Goal: Information Seeking & Learning: Learn about a topic

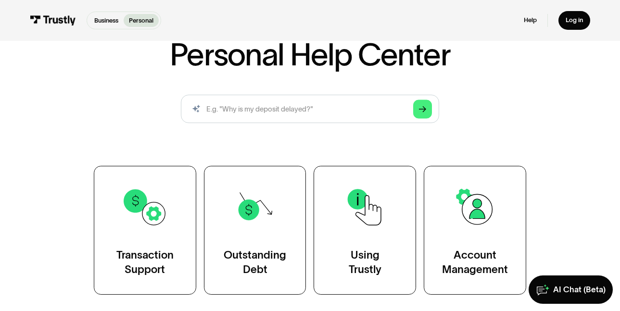
scroll to position [102, 0]
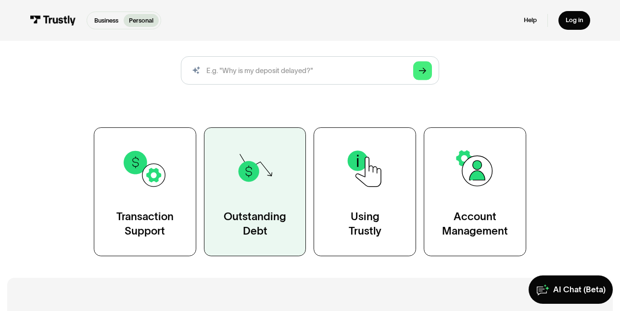
click at [253, 226] on div "Outstanding Debt" at bounding box center [255, 224] width 63 height 28
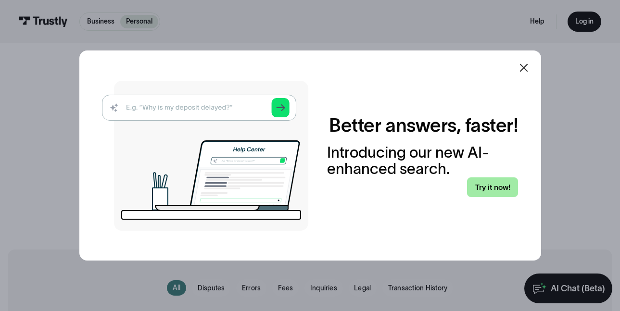
click at [496, 185] on link "Try it now!" at bounding box center [492, 187] width 51 height 20
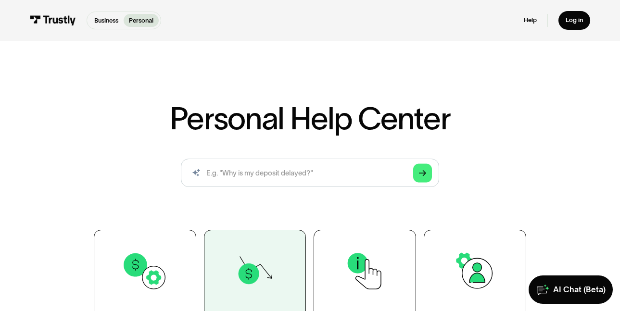
click at [270, 275] on img at bounding box center [255, 271] width 46 height 46
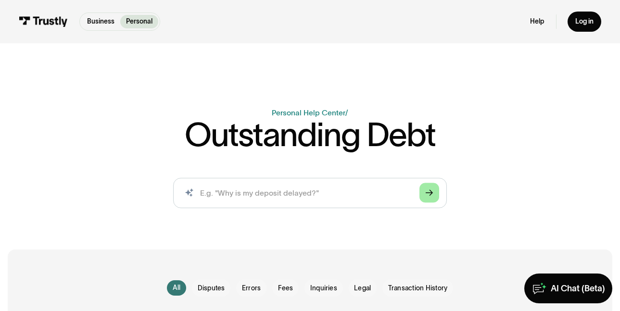
click at [429, 196] on icon "Arrow Right" at bounding box center [430, 193] width 8 height 8
click at [240, 190] on input "search" at bounding box center [310, 193] width 274 height 30
click at [239, 195] on input "search" at bounding box center [310, 193] width 274 height 30
click at [205, 194] on input "search" at bounding box center [310, 193] width 274 height 30
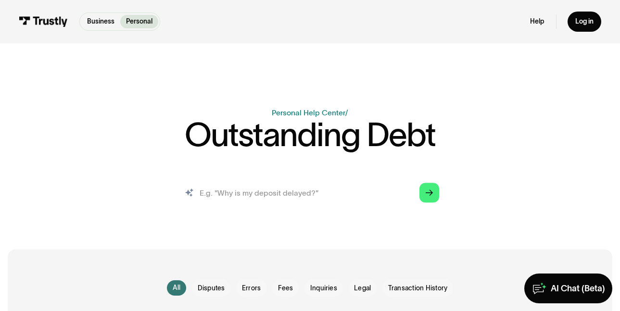
click at [199, 195] on input "search" at bounding box center [310, 193] width 274 height 30
click at [192, 195] on icon "Search" at bounding box center [190, 193] width 10 height 10
click at [430, 194] on icon "Arrow Right" at bounding box center [430, 193] width 8 height 8
click at [414, 287] on span "Transaction History" at bounding box center [418, 289] width 60 height 10
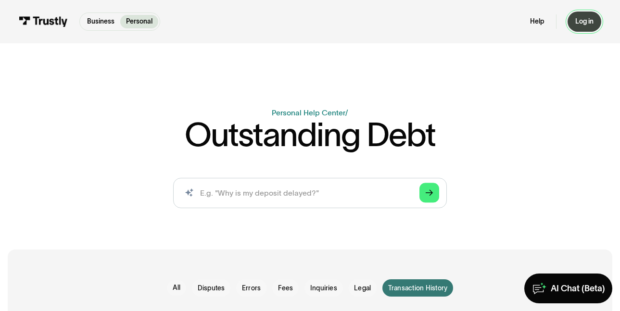
click at [587, 23] on div "Log in" at bounding box center [584, 21] width 18 height 9
click at [585, 24] on div "Log in" at bounding box center [584, 21] width 18 height 9
click at [430, 196] on polygon "Search" at bounding box center [430, 193] width 8 height 6
